Goal: Find specific page/section: Locate a particular part of the current website

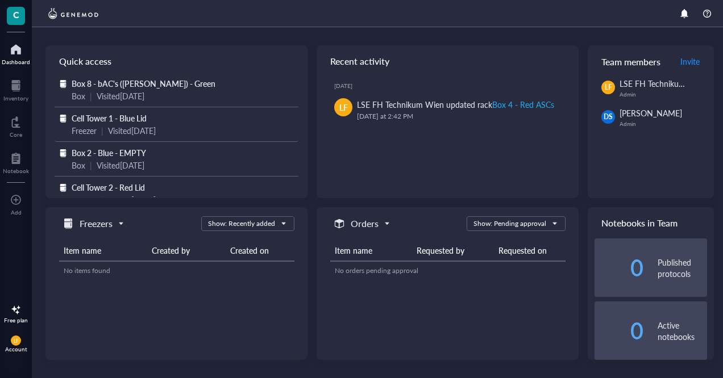
click at [136, 118] on span "Cell Tower 1 - Blue Lid" at bounding box center [109, 117] width 75 height 11
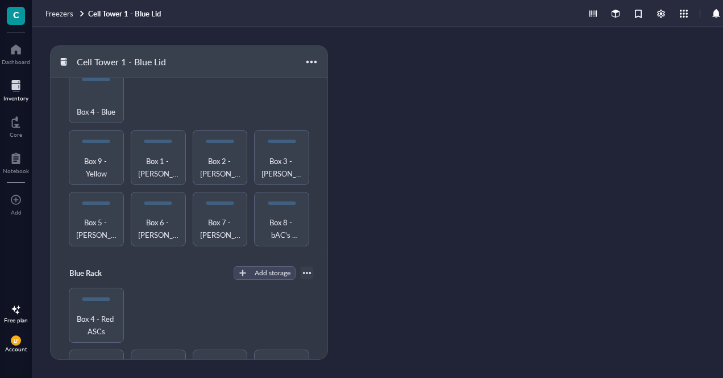
scroll to position [38, 0]
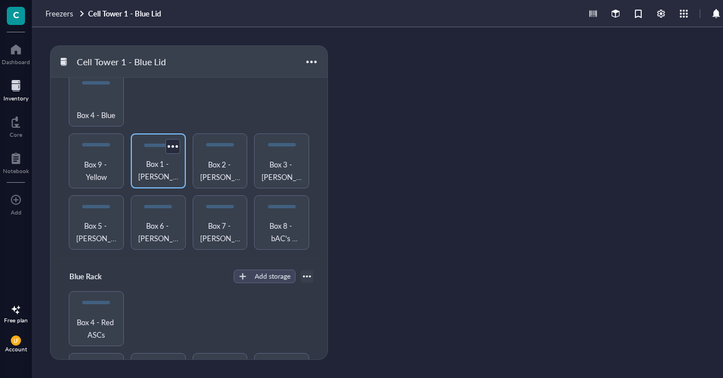
click at [154, 161] on span "Box 1 - [PERSON_NAME] - Green_black_tower" at bounding box center [158, 170] width 44 height 25
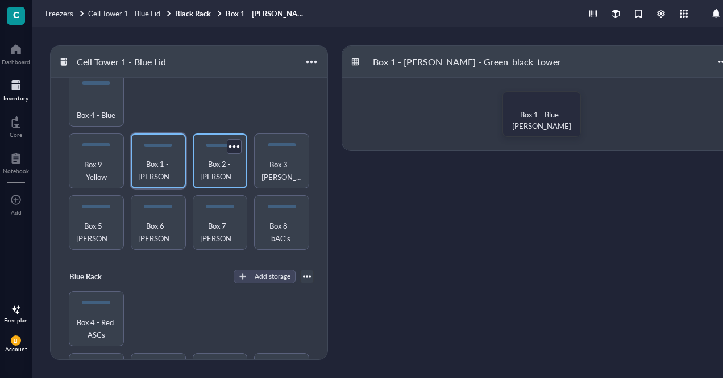
click at [216, 167] on span "Box 2 - [PERSON_NAME] - Red_black_tower" at bounding box center [220, 170] width 44 height 25
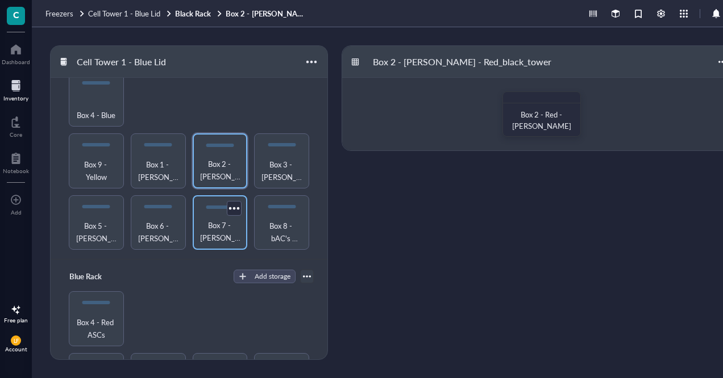
click at [218, 201] on div "Box 7 - [PERSON_NAME]" at bounding box center [220, 222] width 55 height 55
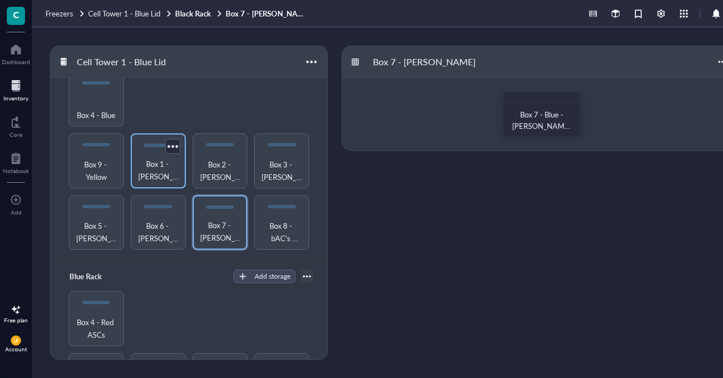
click at [139, 171] on span "Box 1 - [PERSON_NAME] - Green_black_tower" at bounding box center [158, 170] width 44 height 25
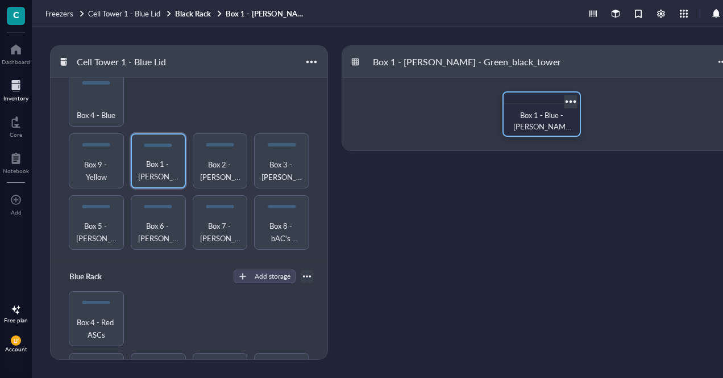
click at [542, 111] on span "Box 1 - Blue - [PERSON_NAME]" at bounding box center [542, 127] width 58 height 34
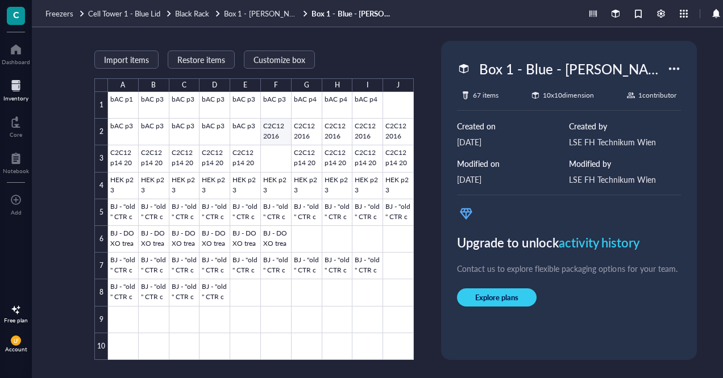
click at [273, 139] on div at bounding box center [261, 226] width 306 height 268
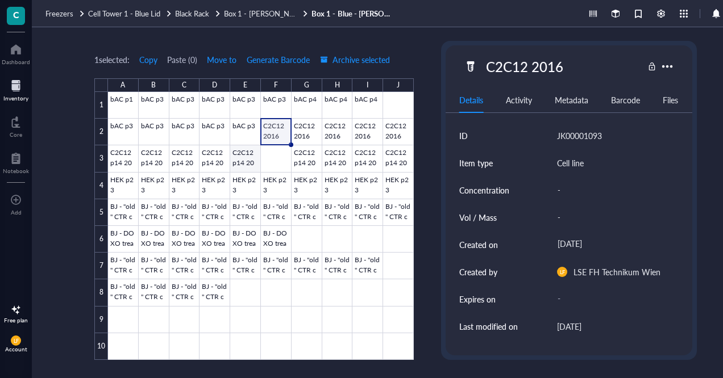
click at [239, 161] on div at bounding box center [261, 226] width 306 height 268
